Goal: Information Seeking & Learning: Understand process/instructions

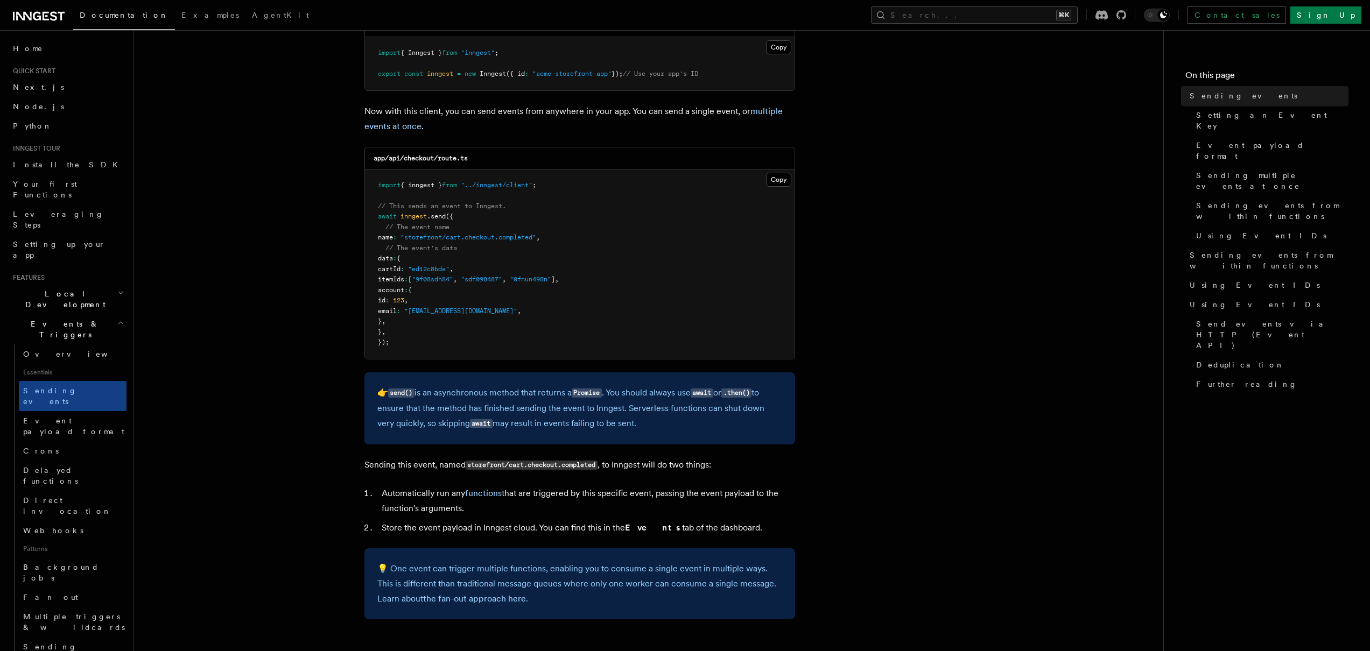
scroll to position [232, 0]
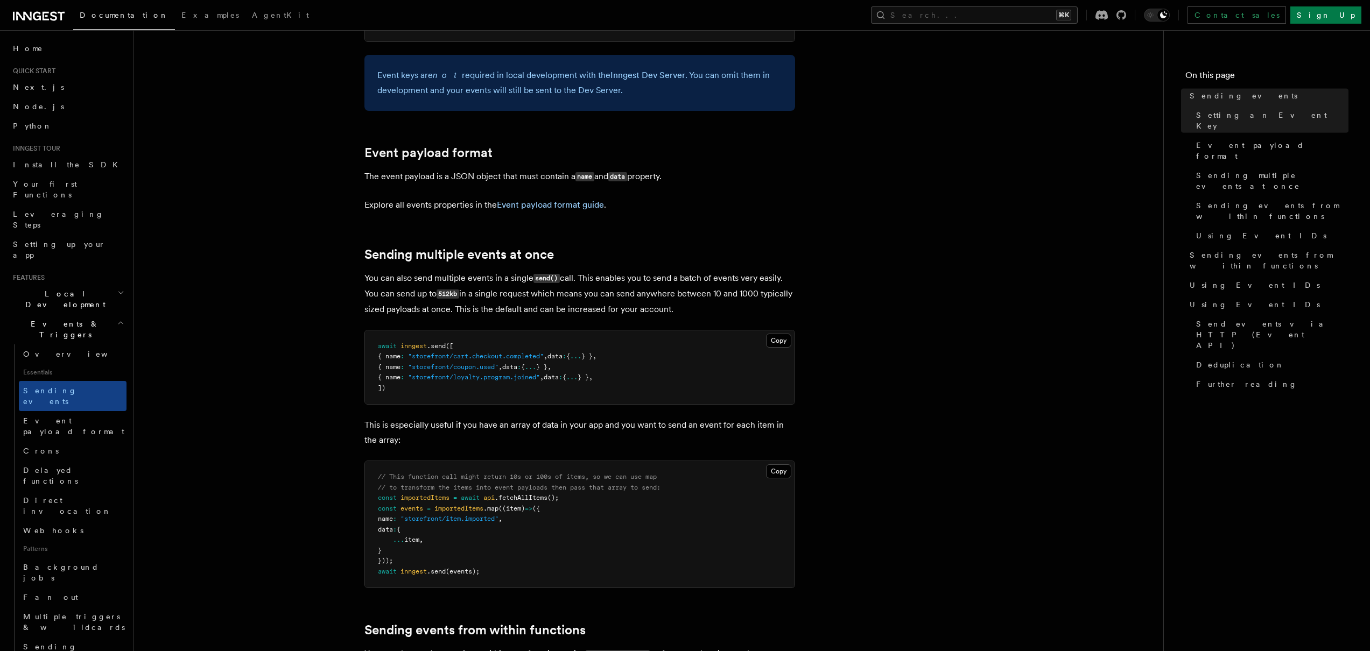
scroll to position [1152, 0]
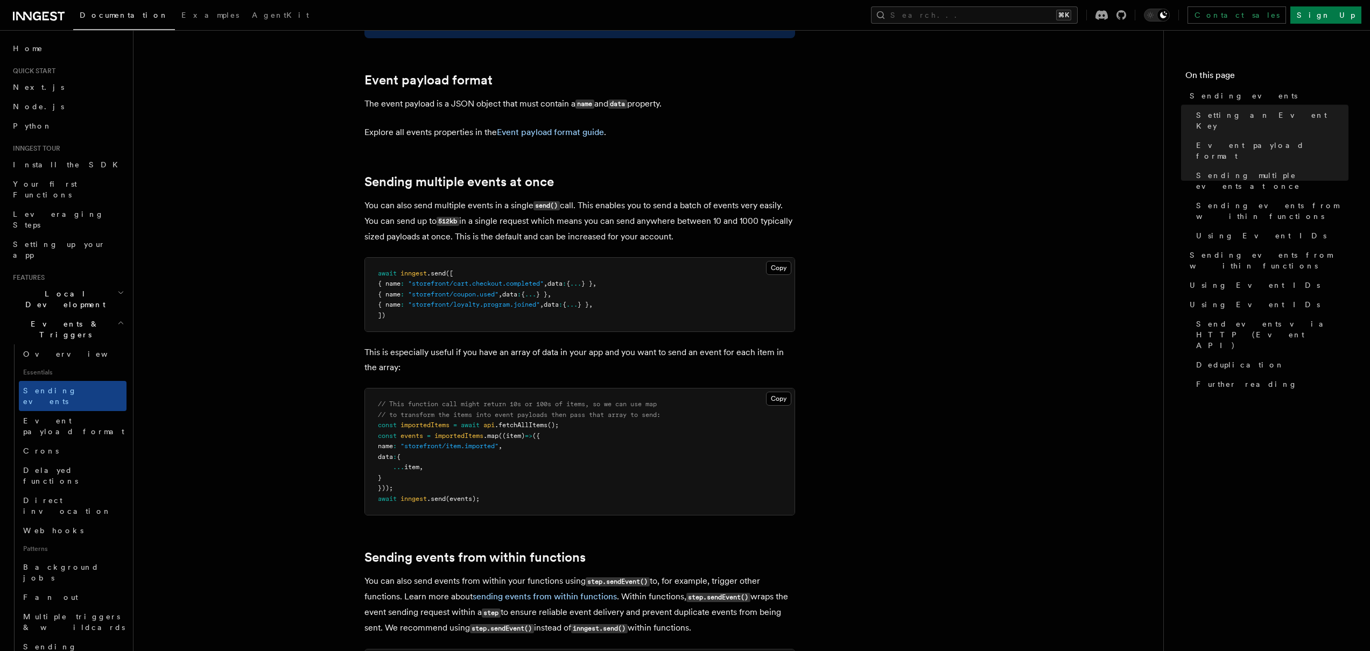
click at [290, 284] on article "Features Events & Triggers Sending events To start, make sure you have installe…" at bounding box center [648, 654] width 995 height 3519
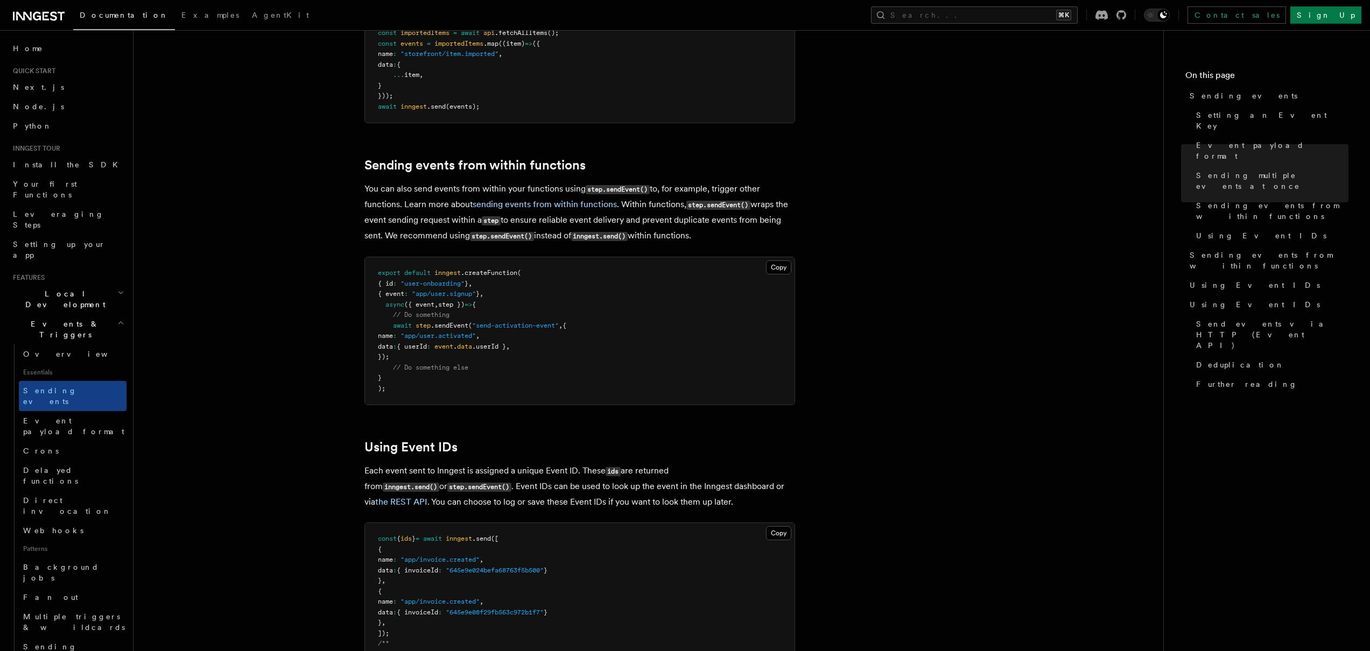
scroll to position [1572, 0]
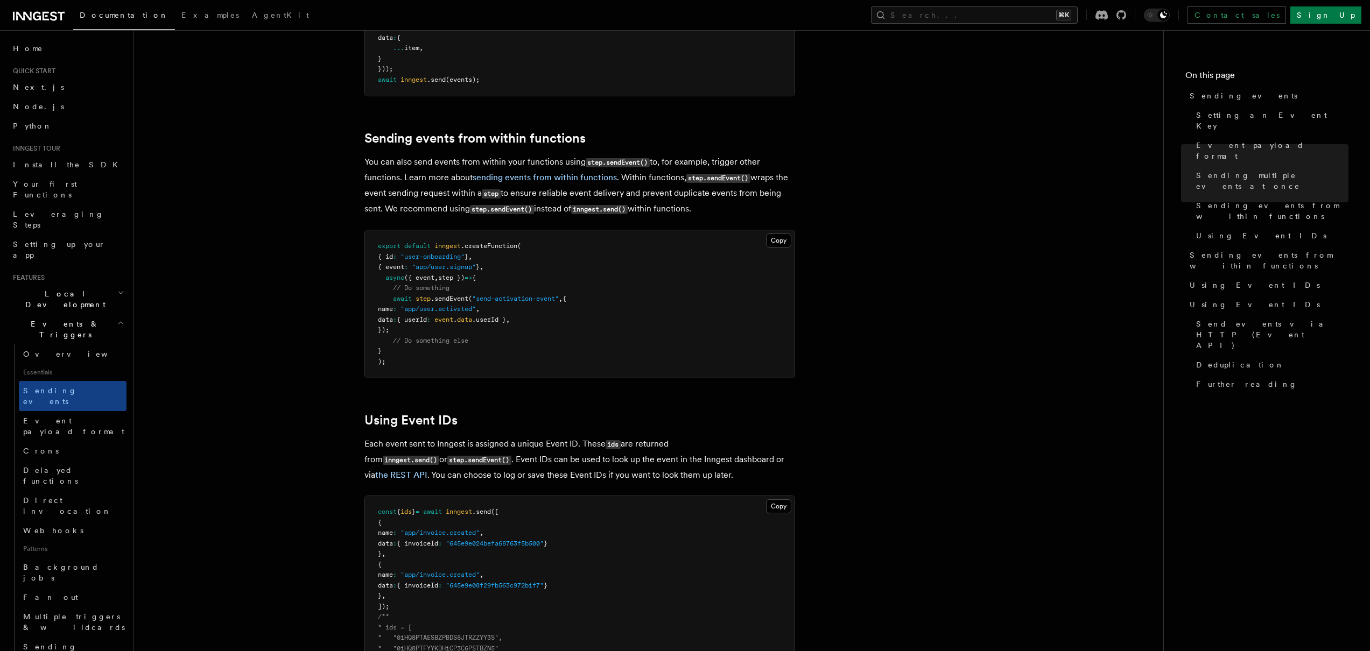
click at [932, 338] on article "Features Events & Triggers Sending events To start, make sure you have installe…" at bounding box center [648, 235] width 995 height 3519
click at [269, 389] on article "Features Events & Triggers Sending events To start, make sure you have installe…" at bounding box center [648, 235] width 995 height 3519
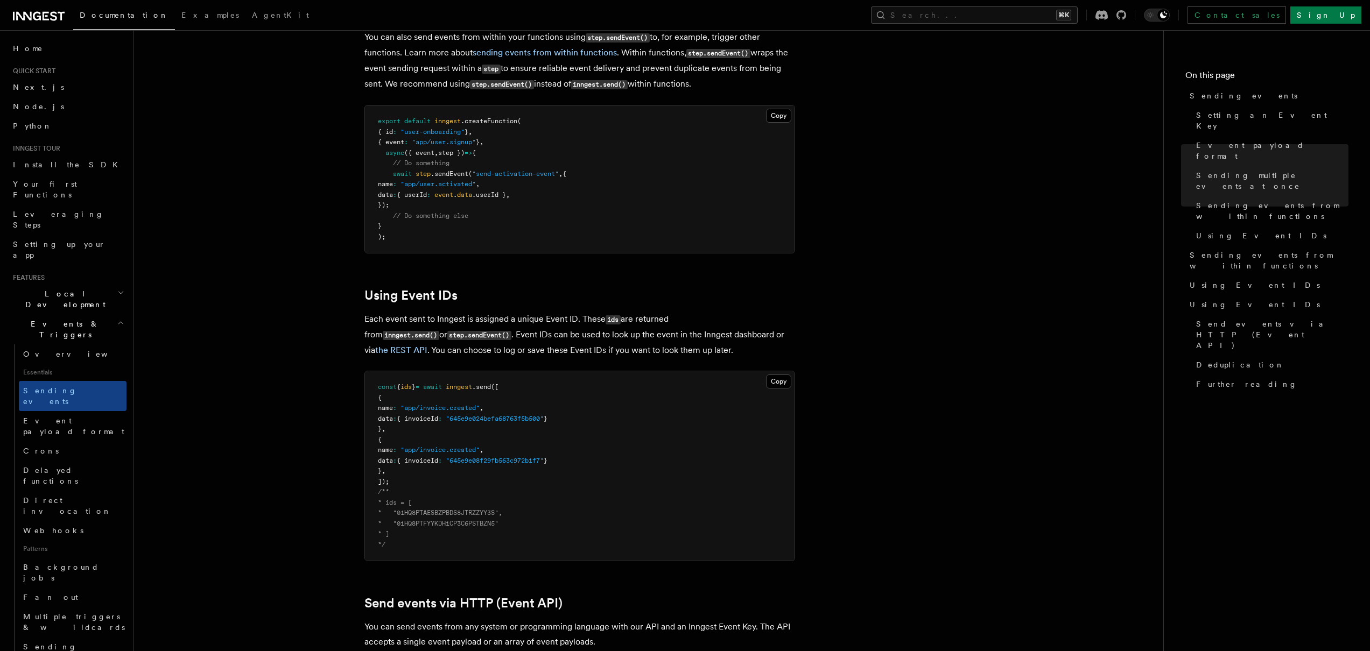
scroll to position [1741, 0]
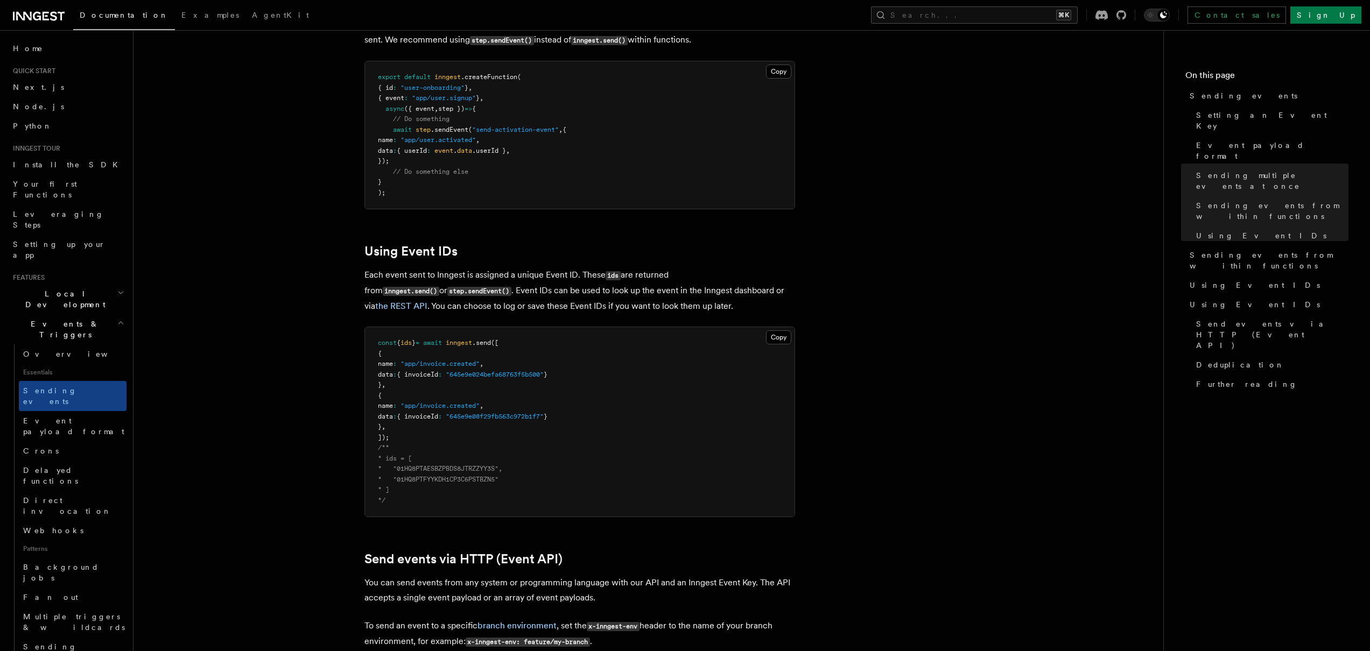
click at [238, 374] on article "Features Events & Triggers Sending events To start, make sure you have installe…" at bounding box center [648, 66] width 995 height 3519
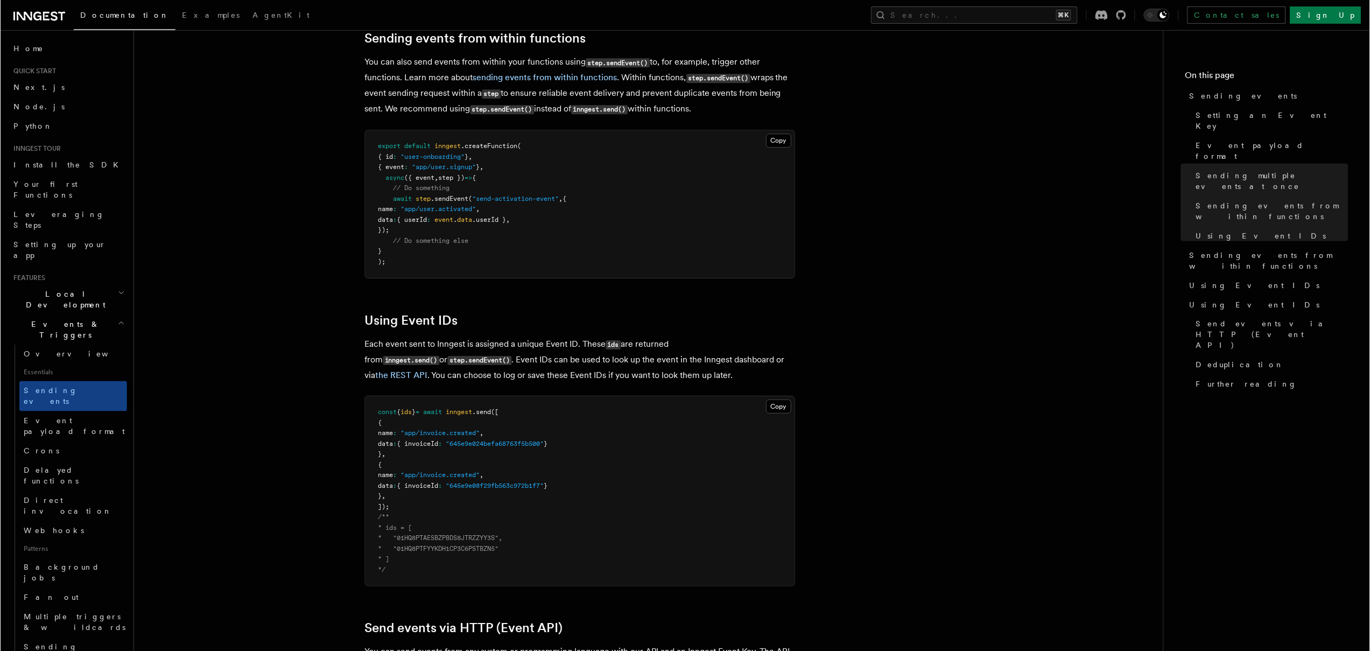
scroll to position [1648, 0]
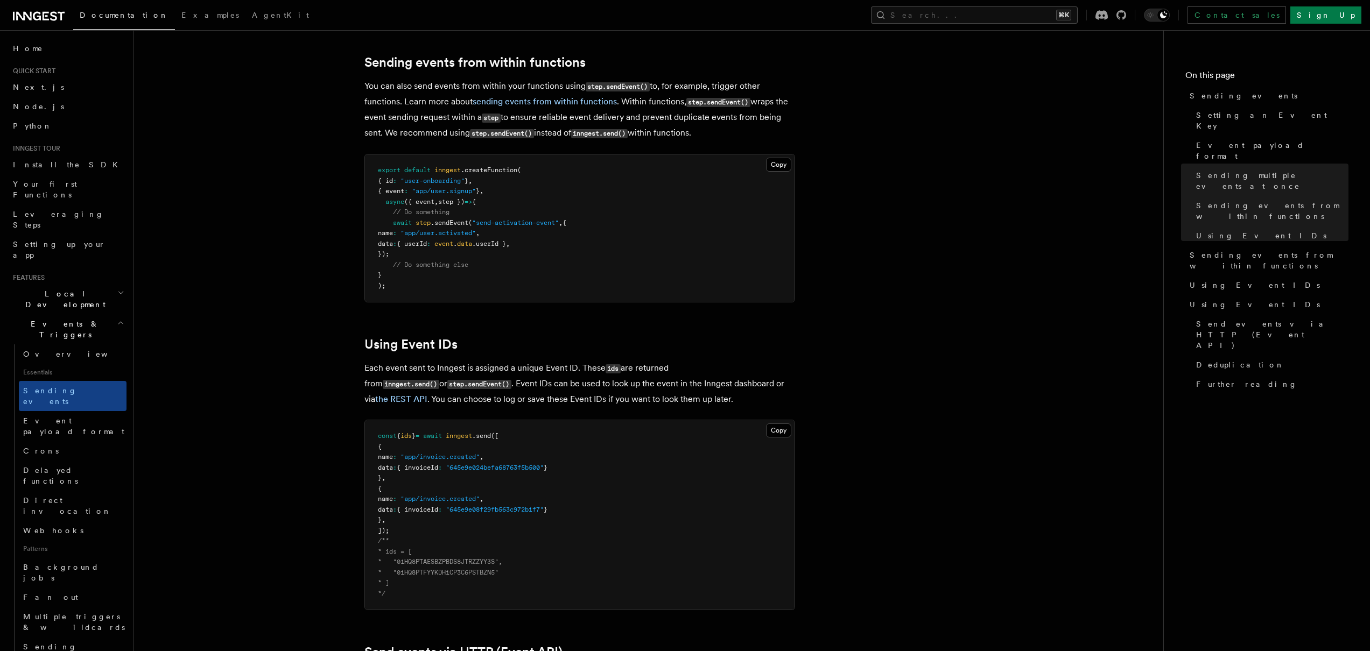
click at [992, 349] on article "Features Events & Triggers Sending events To start, make sure you have installe…" at bounding box center [648, 159] width 995 height 3519
click at [288, 328] on article "Features Events & Triggers Sending events To start, make sure you have installe…" at bounding box center [648, 159] width 995 height 3519
click at [836, 320] on article "Features Events & Triggers Sending events To start, make sure you have installe…" at bounding box center [648, 159] width 995 height 3519
click at [320, 315] on article "Features Events & Triggers Sending events To start, make sure you have installe…" at bounding box center [648, 159] width 995 height 3519
click at [890, 310] on article "Features Events & Triggers Sending events To start, make sure you have installe…" at bounding box center [648, 159] width 995 height 3519
